Goal: Task Accomplishment & Management: Manage account settings

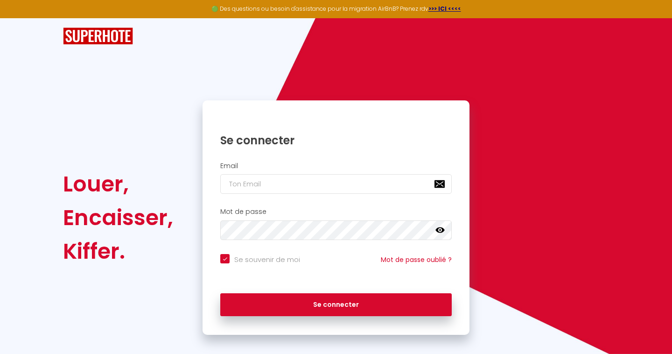
scroll to position [9, 0]
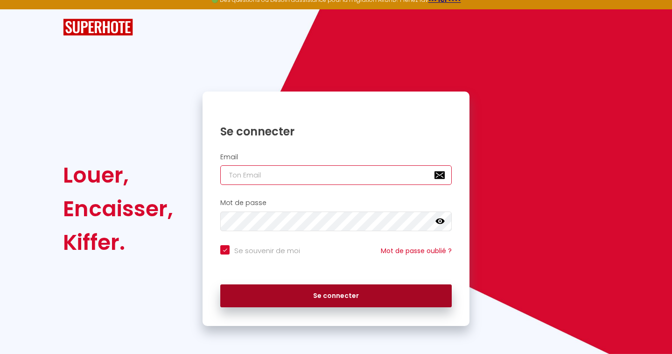
type input "[EMAIL_ADDRESS][DOMAIN_NAME]"
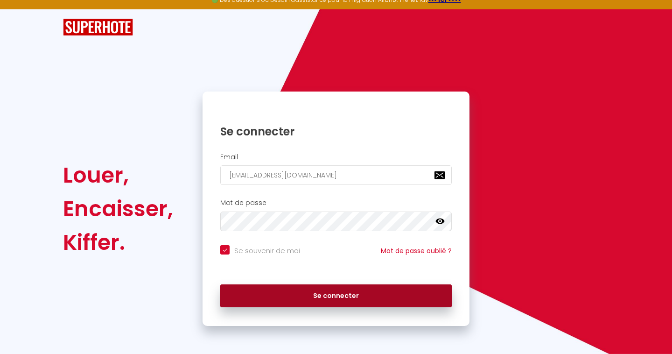
click at [318, 296] on button "Se connecter" at bounding box center [336, 295] width 232 height 23
checkbox input "true"
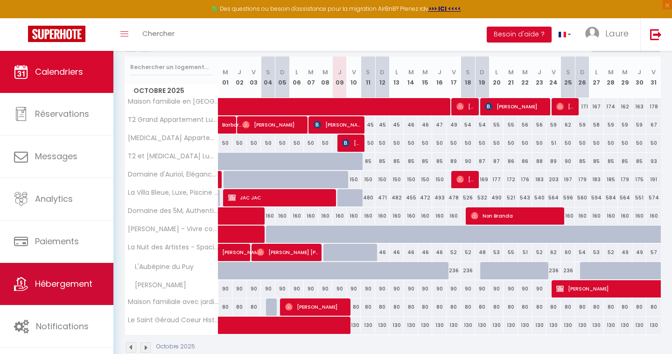
scroll to position [114, 0]
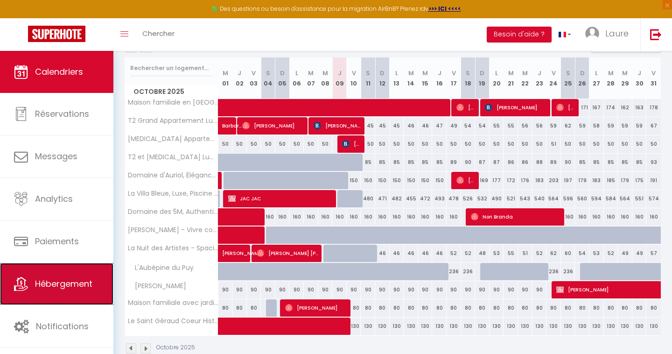
click at [78, 286] on span "Hébergement" at bounding box center [63, 284] width 57 height 12
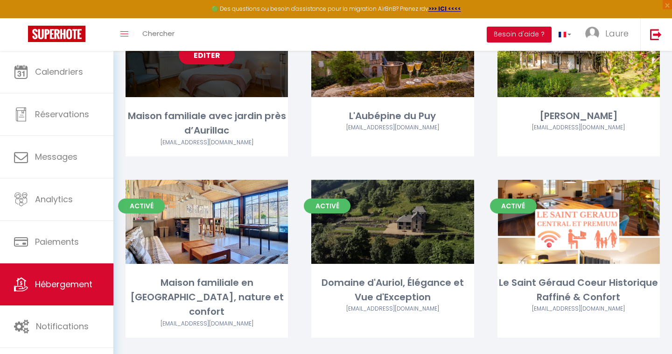
scroll to position [56, 0]
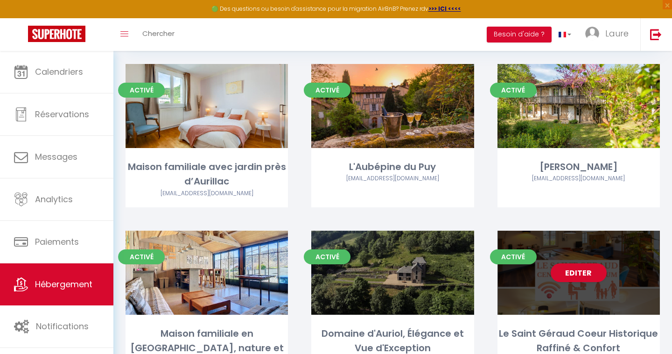
click at [592, 254] on div "Editer" at bounding box center [579, 273] width 162 height 84
select select "3"
select select "2"
select select "1"
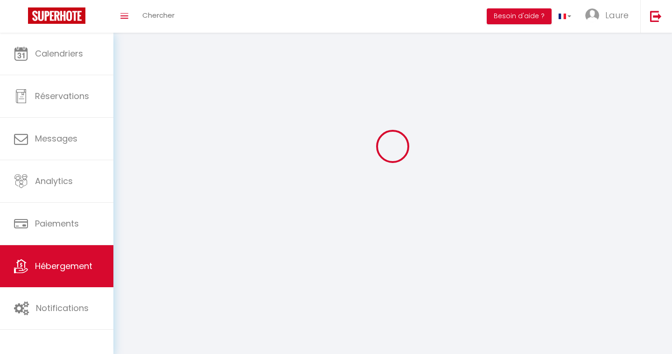
select select
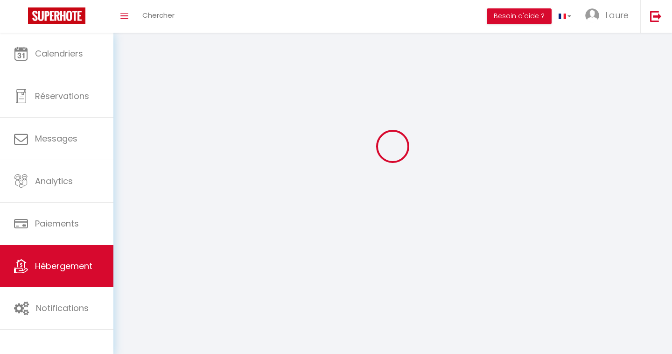
checkbox input "false"
select select
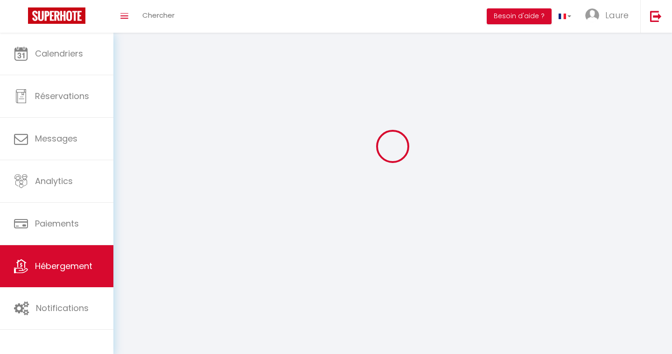
select select
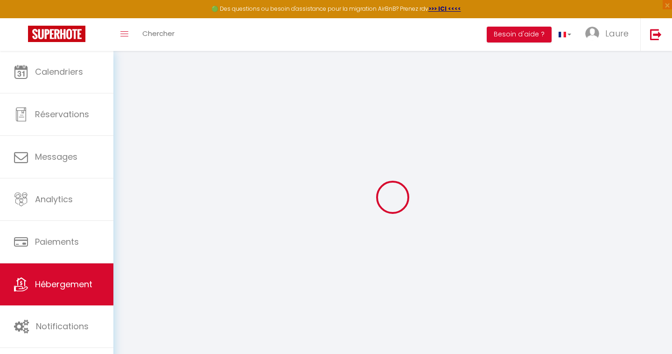
select select
type input "[EMAIL_ADDRESS][DOMAIN_NAME]"
checkbox input "true"
select select
select select "+ 23 %"
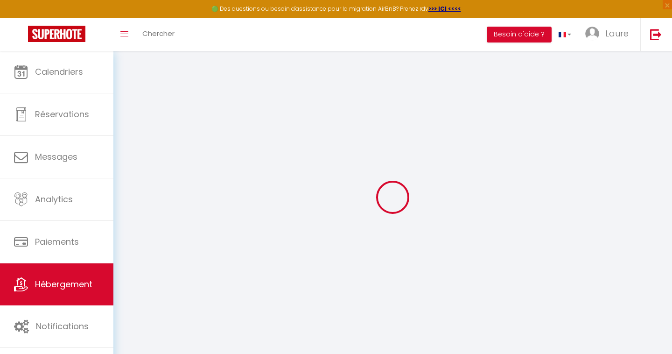
select select "+ 24 %"
select select "+ 10 %"
select select "+ 23 %"
select select "10731-1471157840090091620"
select select
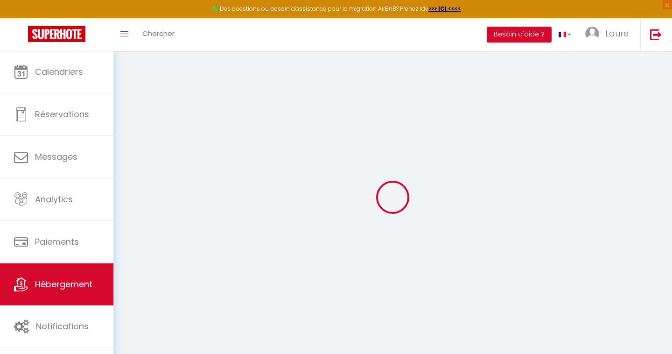
checkbox input "true"
checkbox input "false"
select select "well_reviewed_guests"
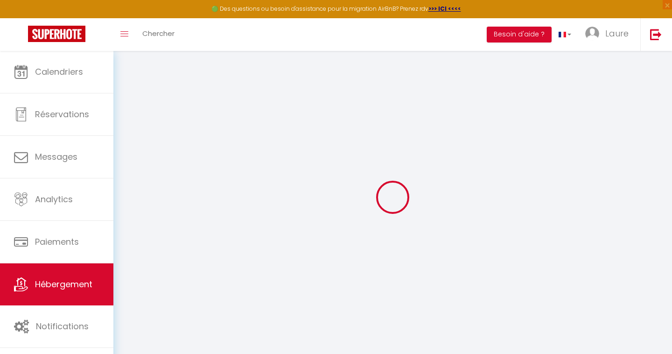
select select "EUR"
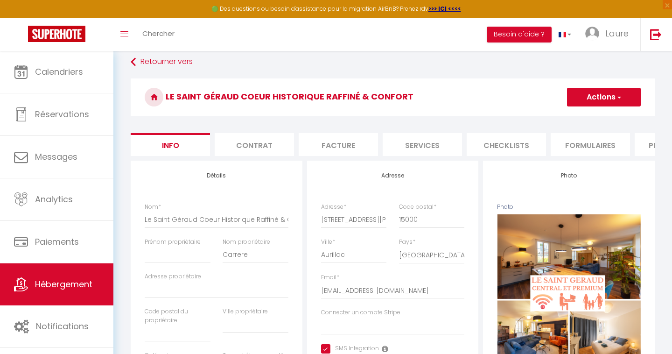
scroll to position [9, 0]
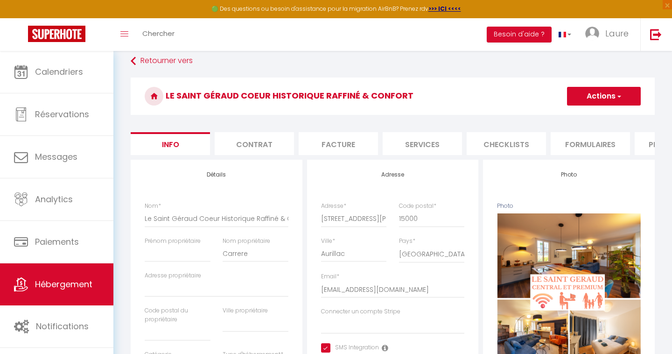
click at [444, 148] on li "Services" at bounding box center [422, 143] width 79 height 23
select select
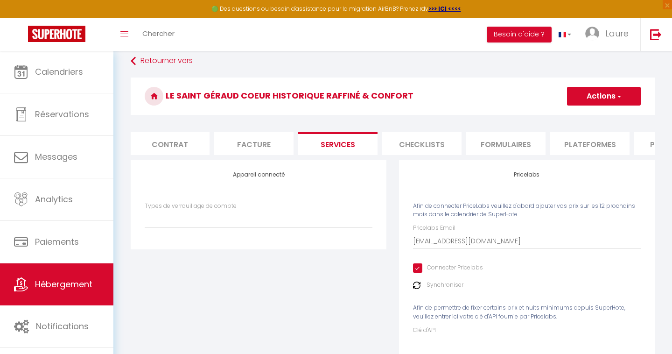
scroll to position [0, 85]
click at [580, 144] on li "Plateformes" at bounding box center [588, 143] width 79 height 23
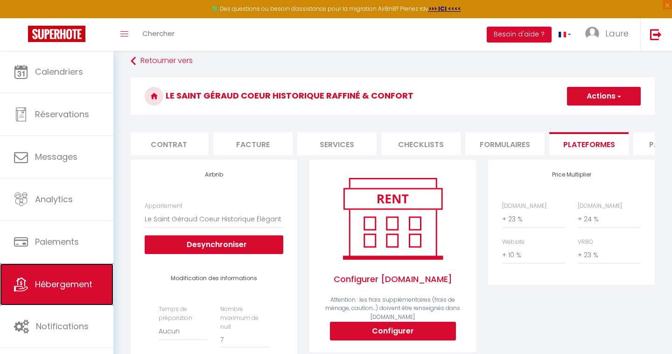
click at [70, 294] on link "Hébergement" at bounding box center [56, 284] width 113 height 42
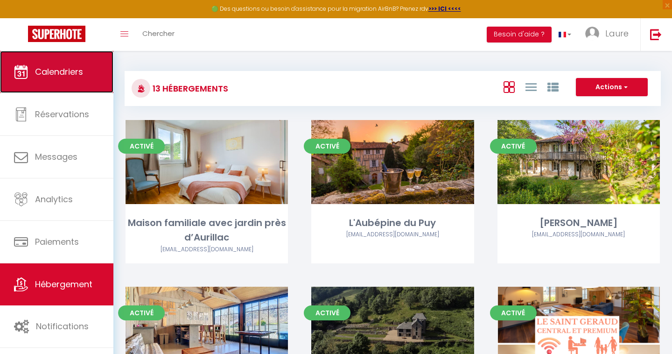
click at [57, 82] on link "Calendriers" at bounding box center [56, 72] width 113 height 42
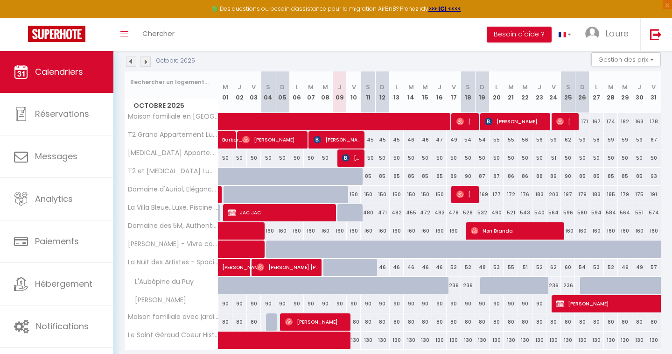
scroll to position [134, 0]
